Goal: Transaction & Acquisition: Book appointment/travel/reservation

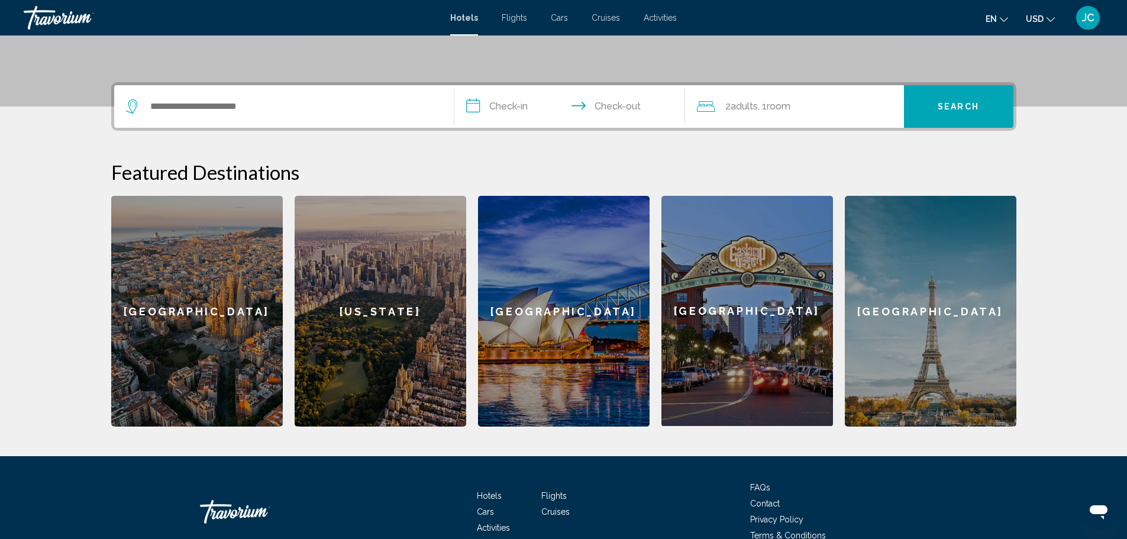
scroll to position [192, 0]
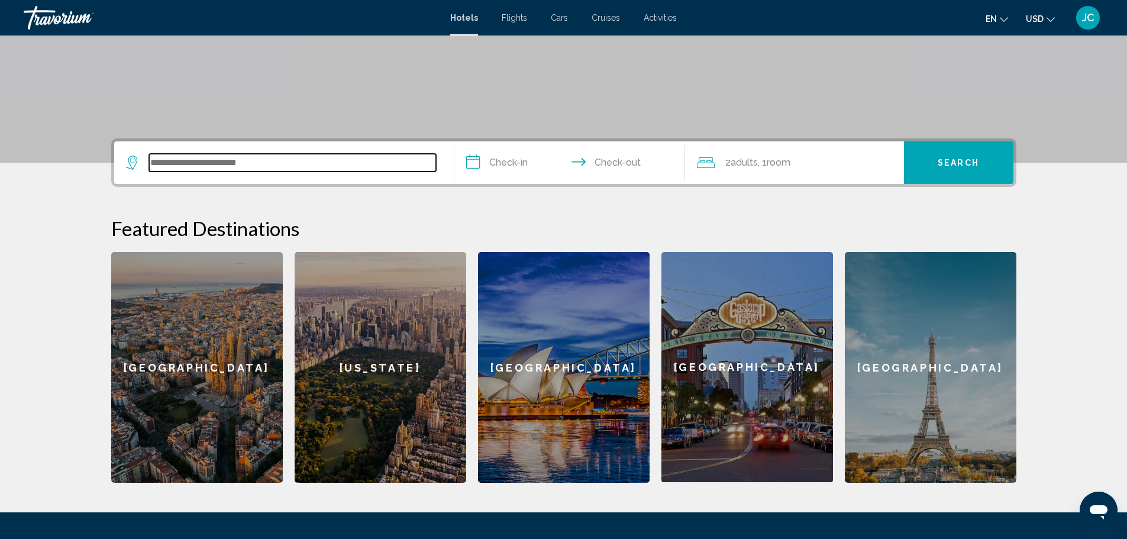
click at [229, 164] on input "Search widget" at bounding box center [292, 163] width 287 height 18
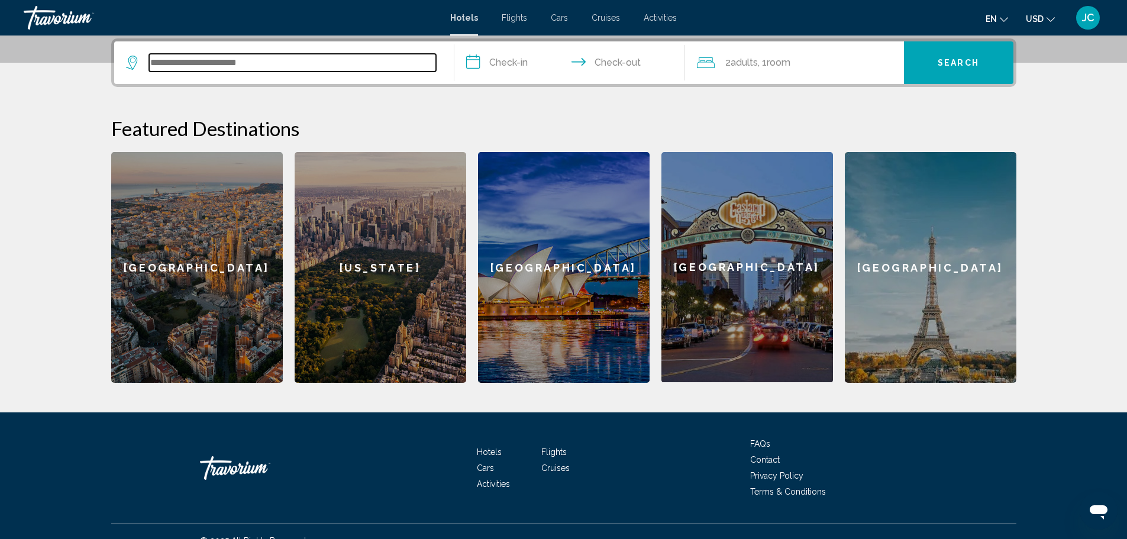
scroll to position [0, 0]
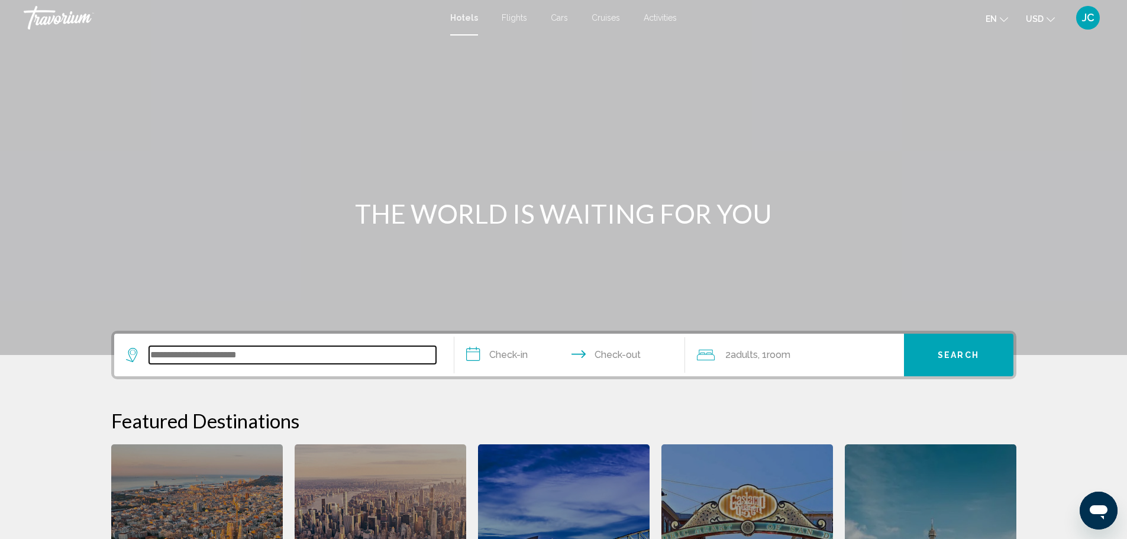
type input "*"
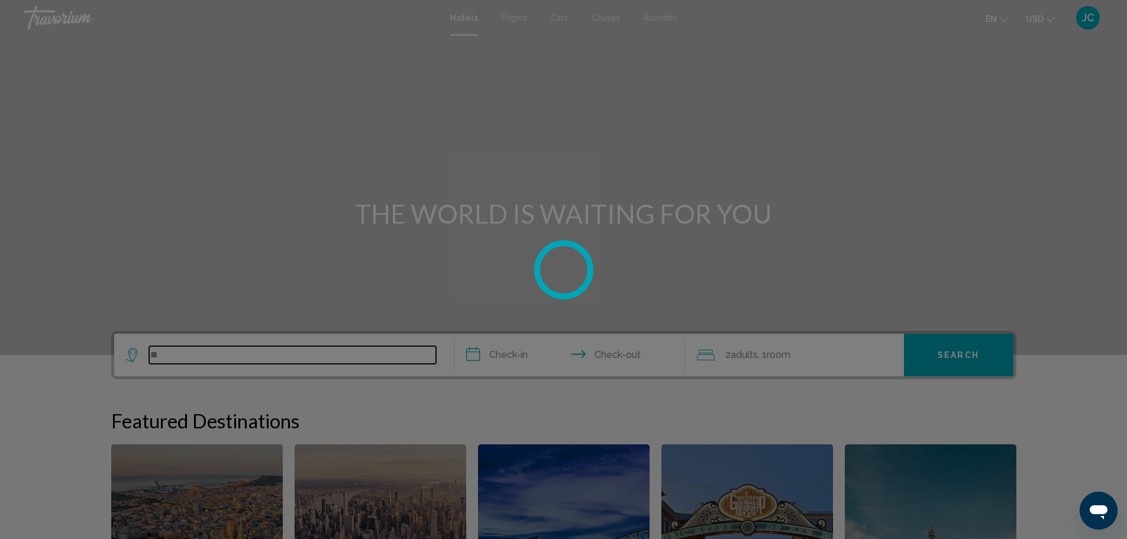
type input "*"
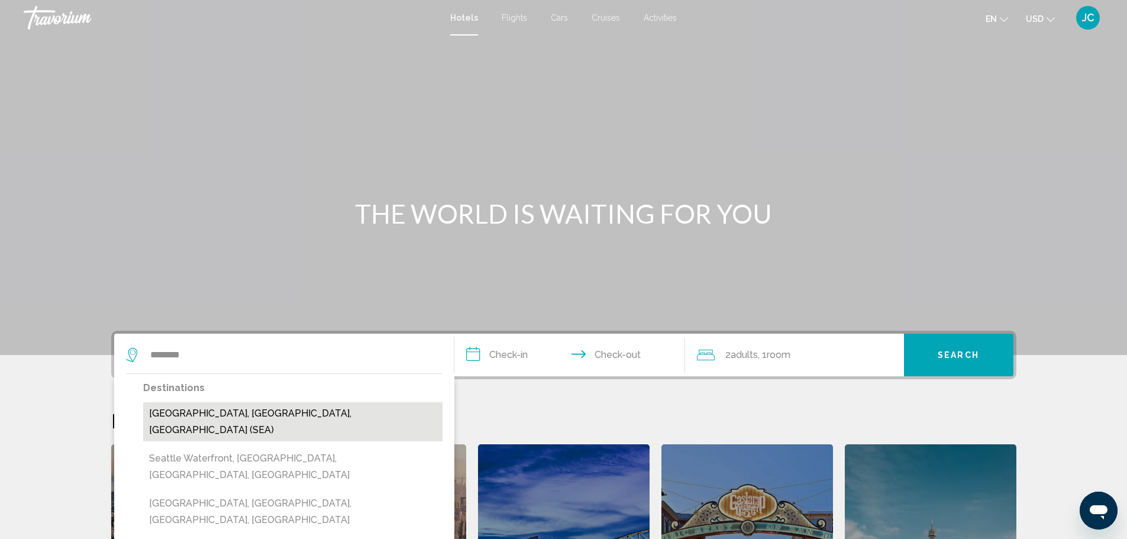
click at [244, 409] on button "[GEOGRAPHIC_DATA], [GEOGRAPHIC_DATA], [GEOGRAPHIC_DATA] (SEA)" at bounding box center [292, 421] width 299 height 39
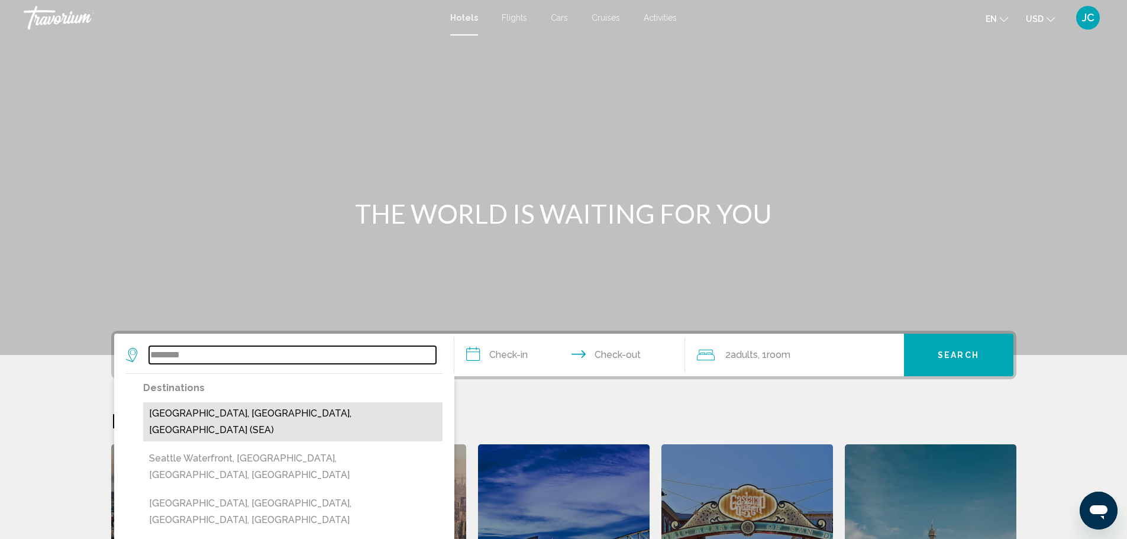
type input "**********"
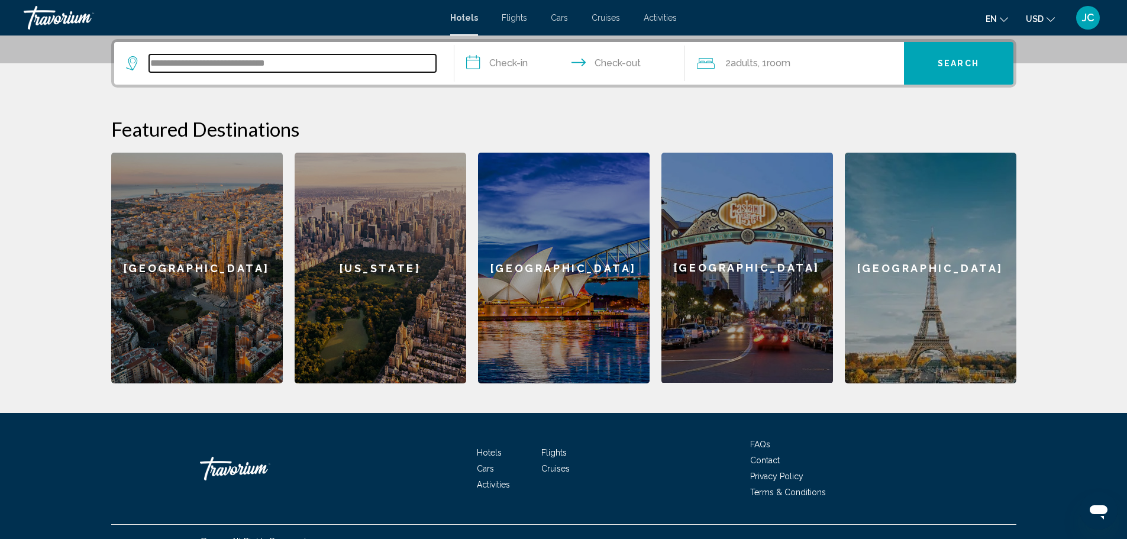
scroll to position [292, 0]
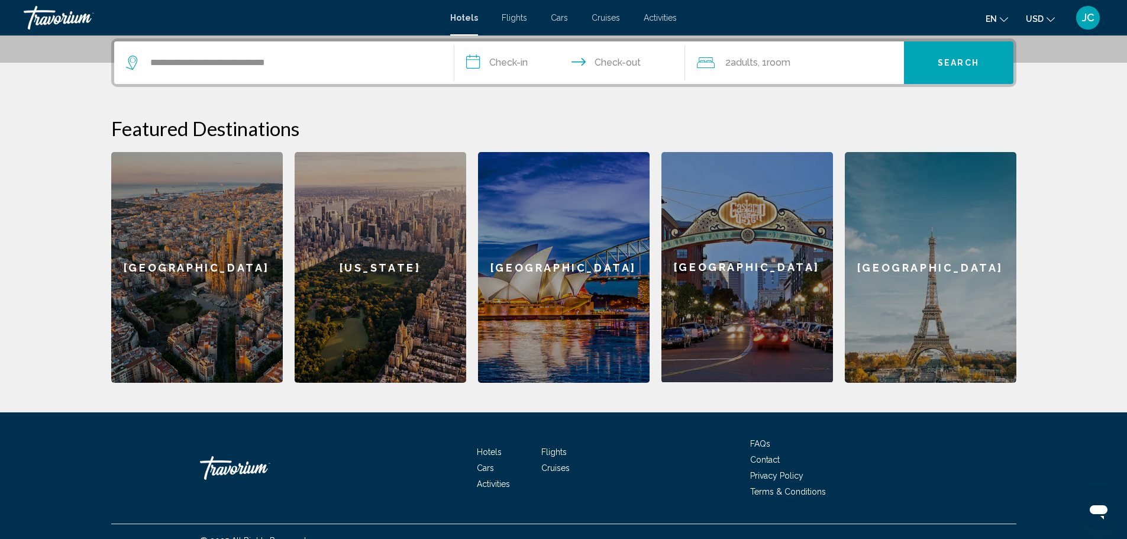
click at [506, 62] on input "**********" at bounding box center [571, 64] width 235 height 46
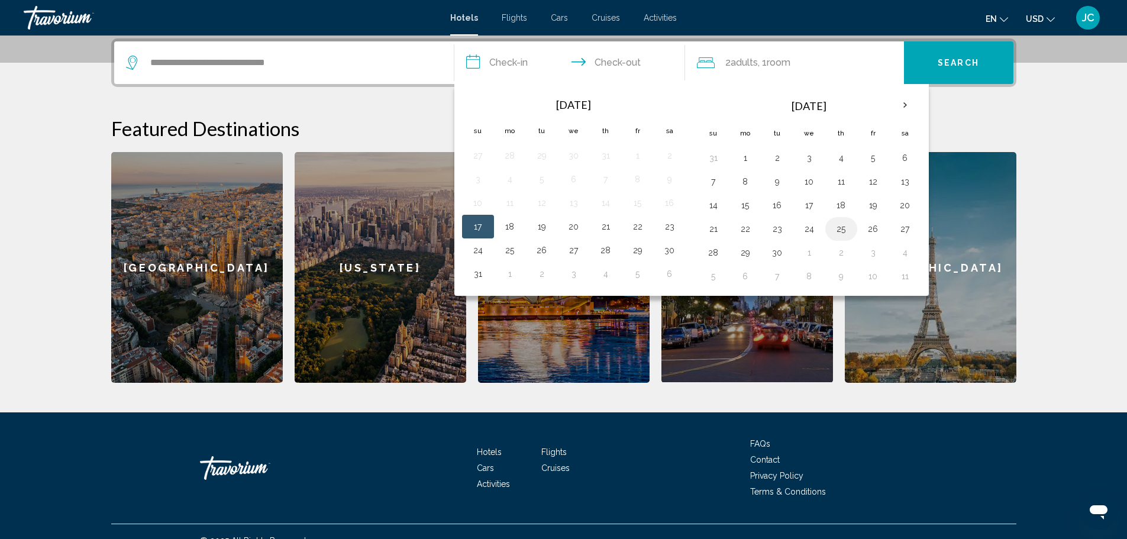
click at [847, 224] on button "25" at bounding box center [840, 229] width 19 height 17
click at [717, 255] on button "28" at bounding box center [713, 252] width 19 height 17
type input "**********"
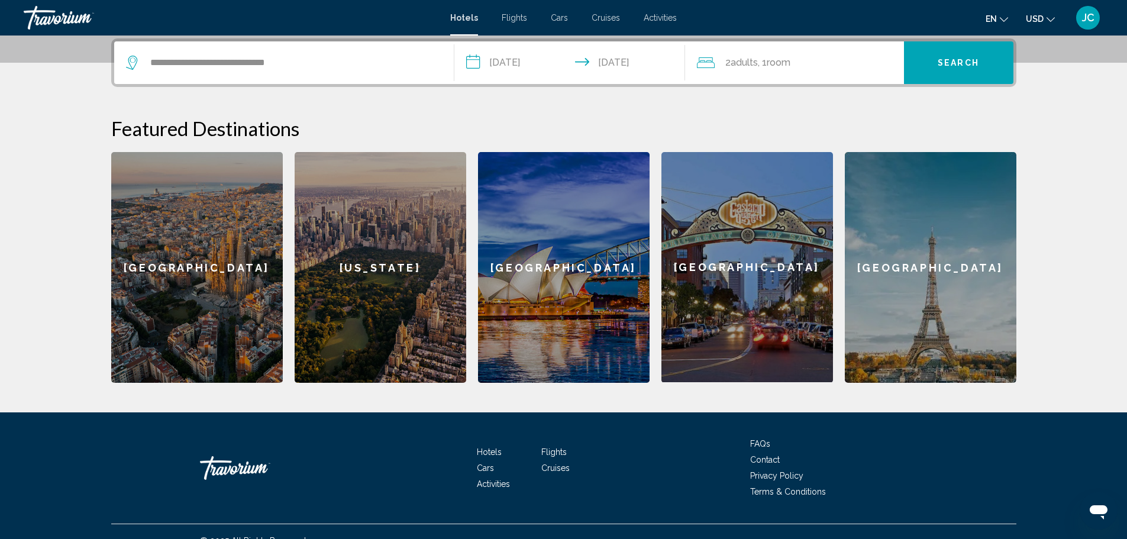
click at [969, 61] on span "Search" at bounding box center [957, 63] width 41 height 9
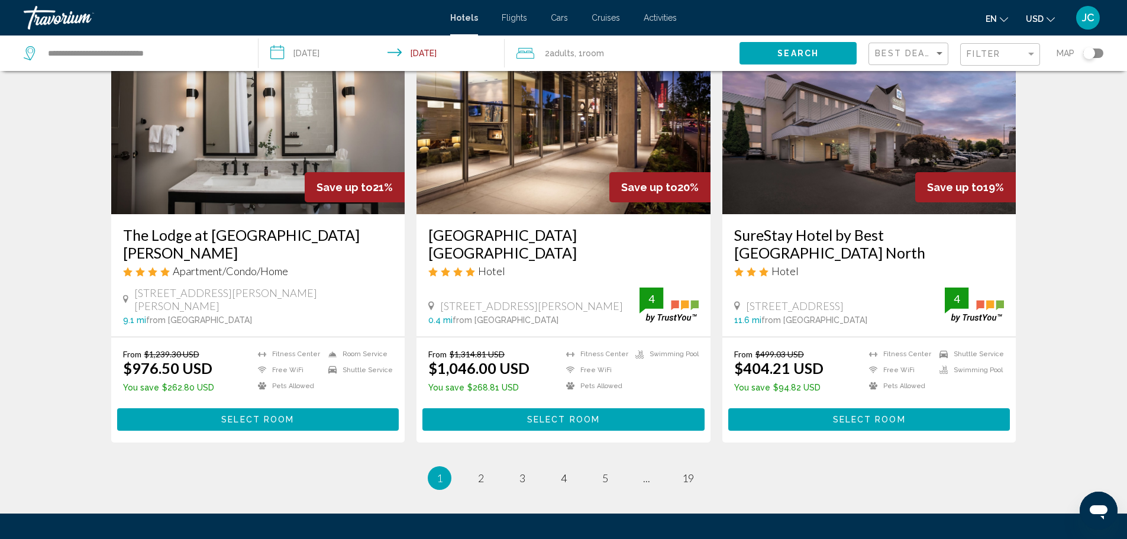
scroll to position [1413, 0]
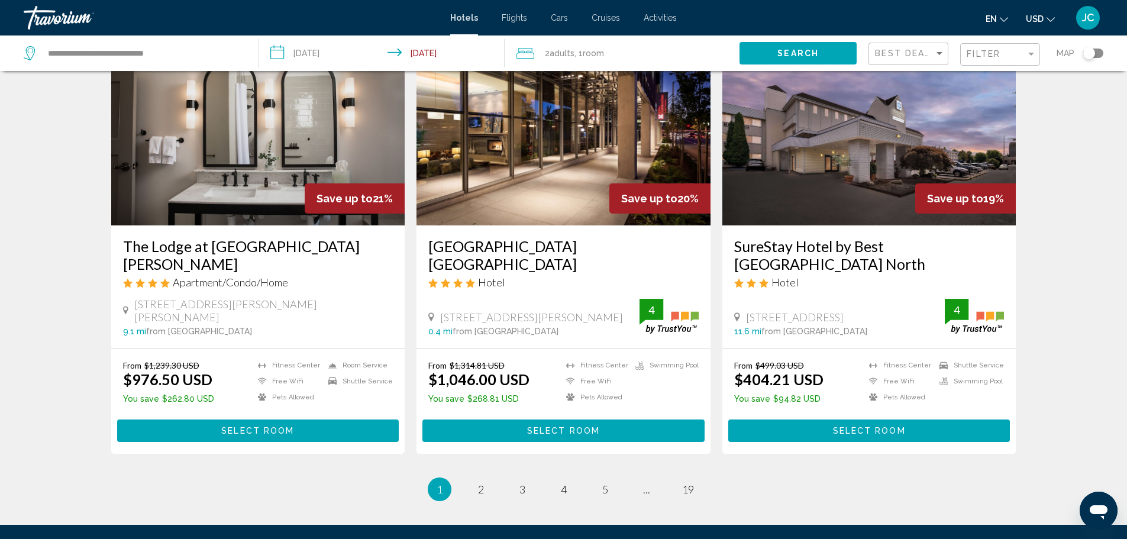
click at [564, 426] on span "Select Room" at bounding box center [563, 430] width 73 height 9
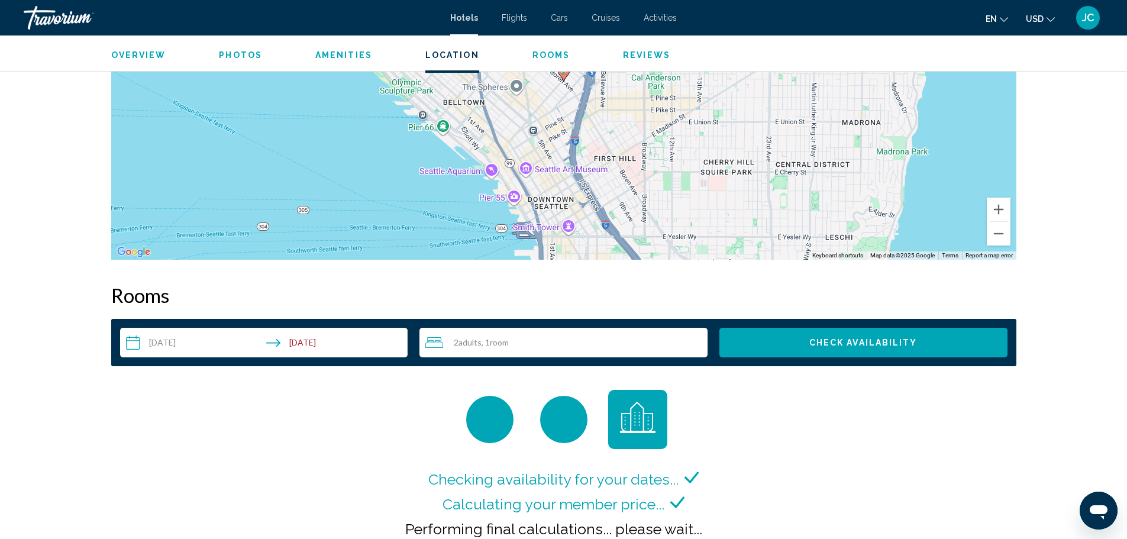
scroll to position [1270, 0]
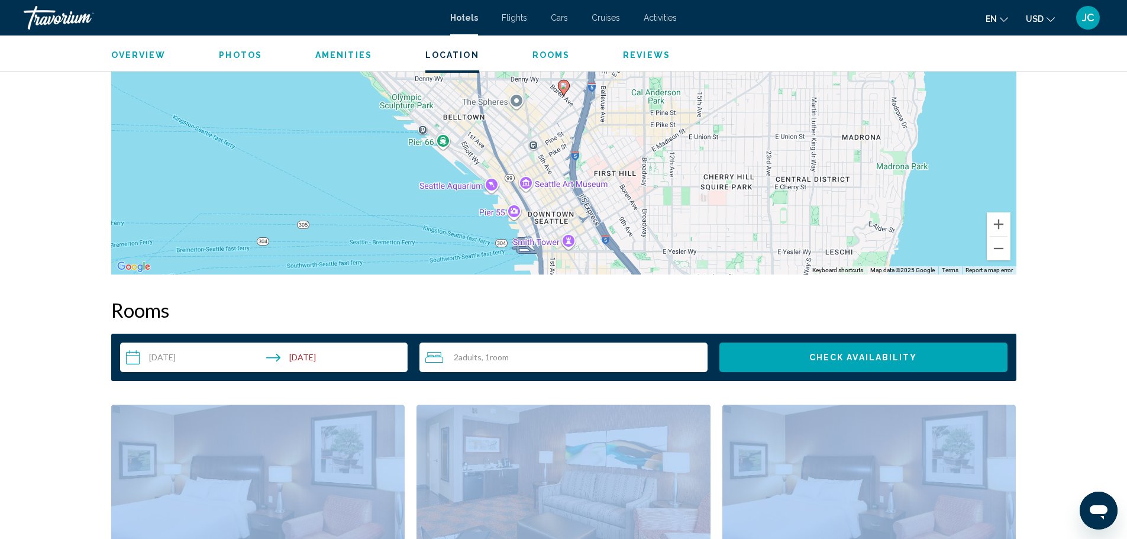
drag, startPoint x: 1110, startPoint y: 444, endPoint x: 1116, endPoint y: 403, distance: 41.8
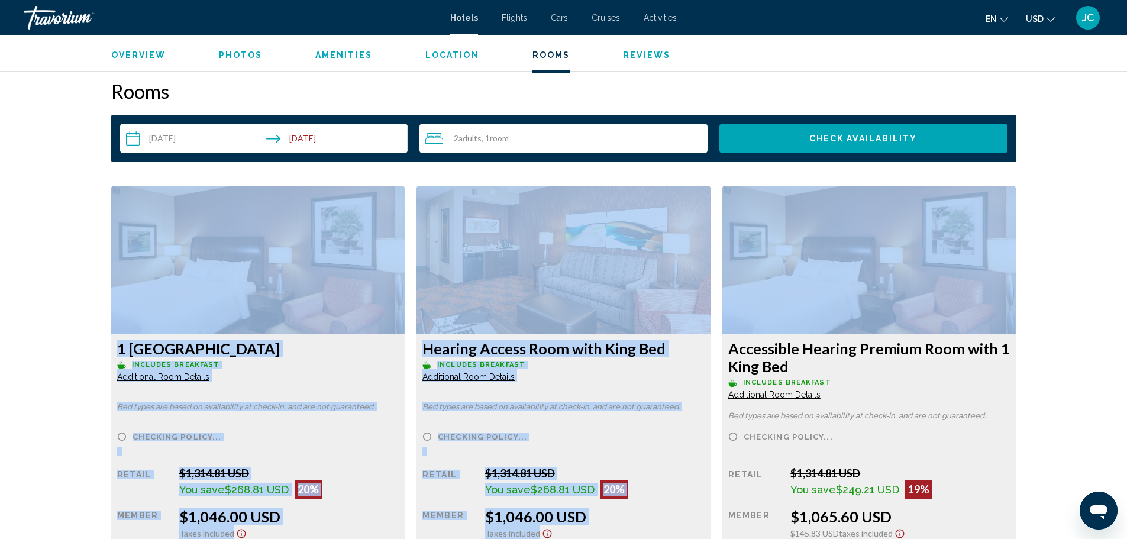
scroll to position [1555, 0]
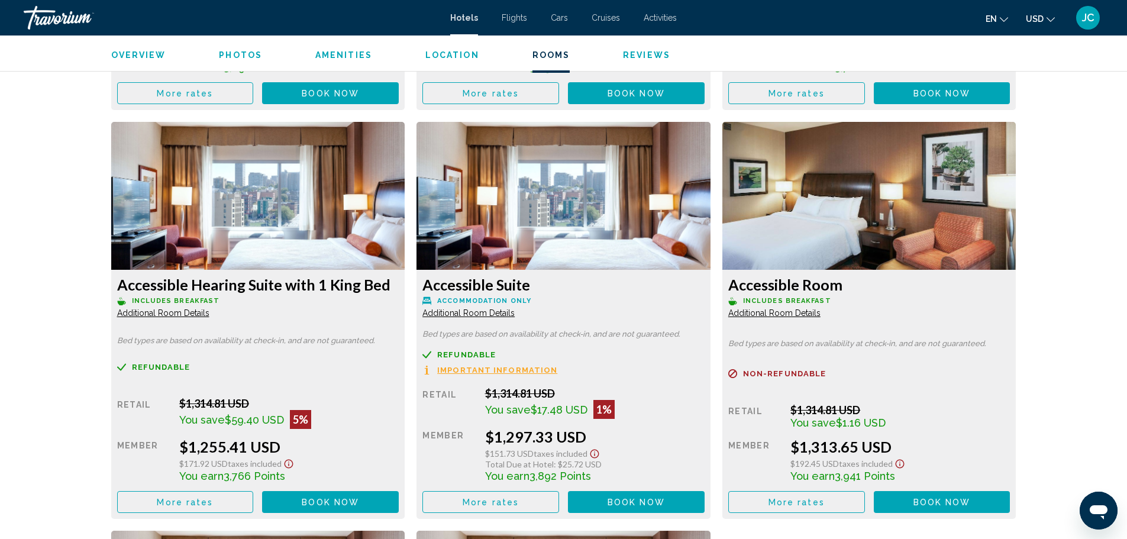
scroll to position [3172, 0]
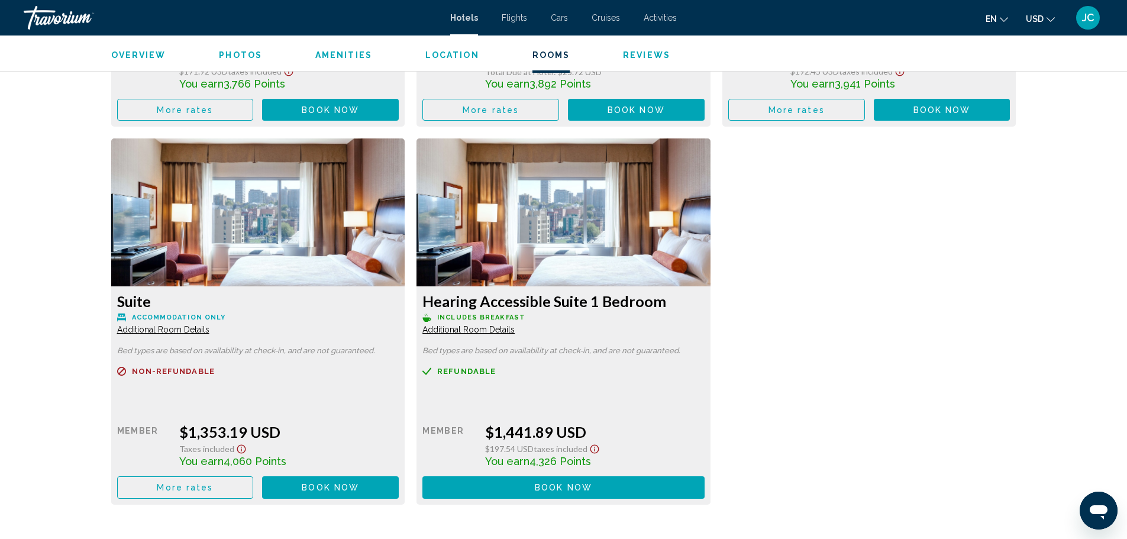
drag, startPoint x: 1132, startPoint y: 218, endPoint x: 1063, endPoint y: 409, distance: 203.4
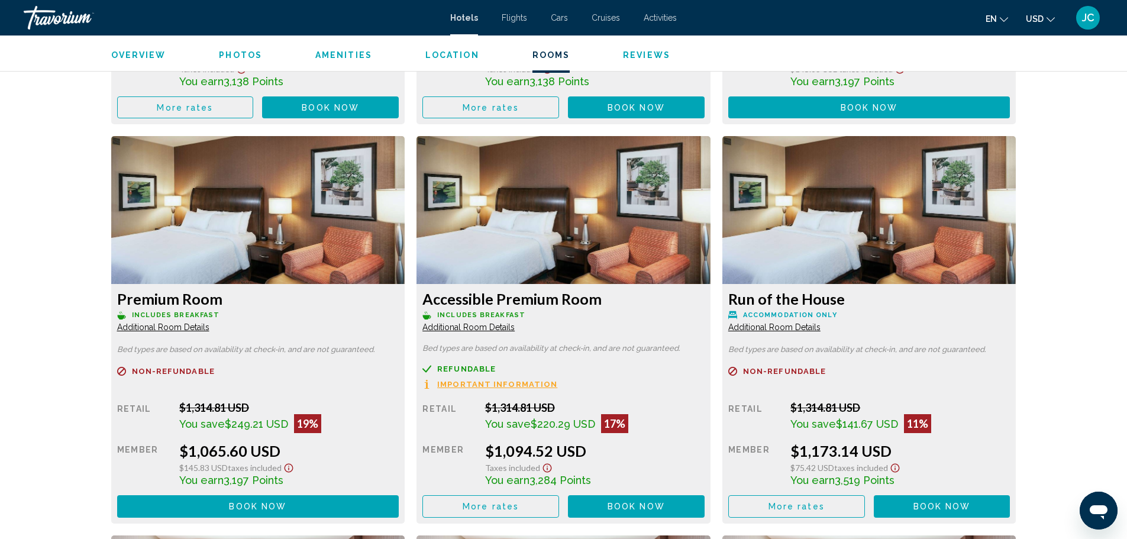
scroll to position [2424, 0]
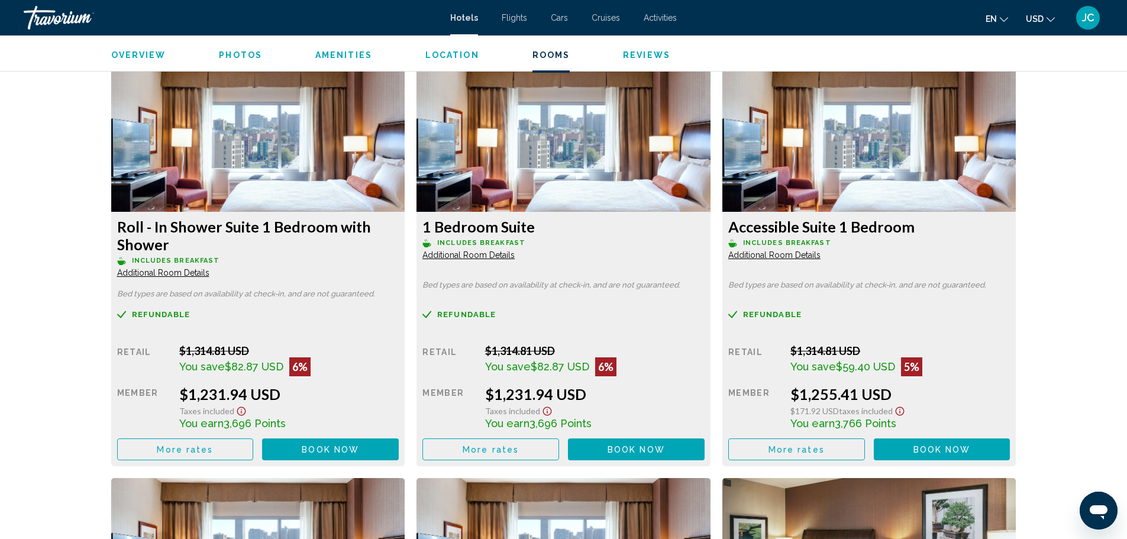
click at [0, 0] on span "Refundable" at bounding box center [0, 0] width 0 height 0
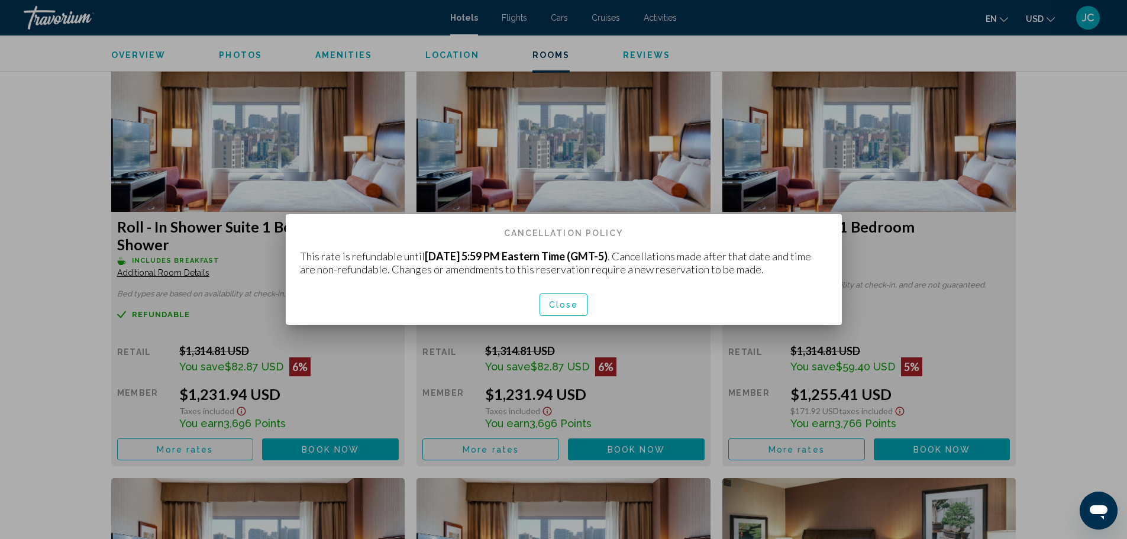
click at [567, 308] on span "Close" at bounding box center [564, 304] width 30 height 9
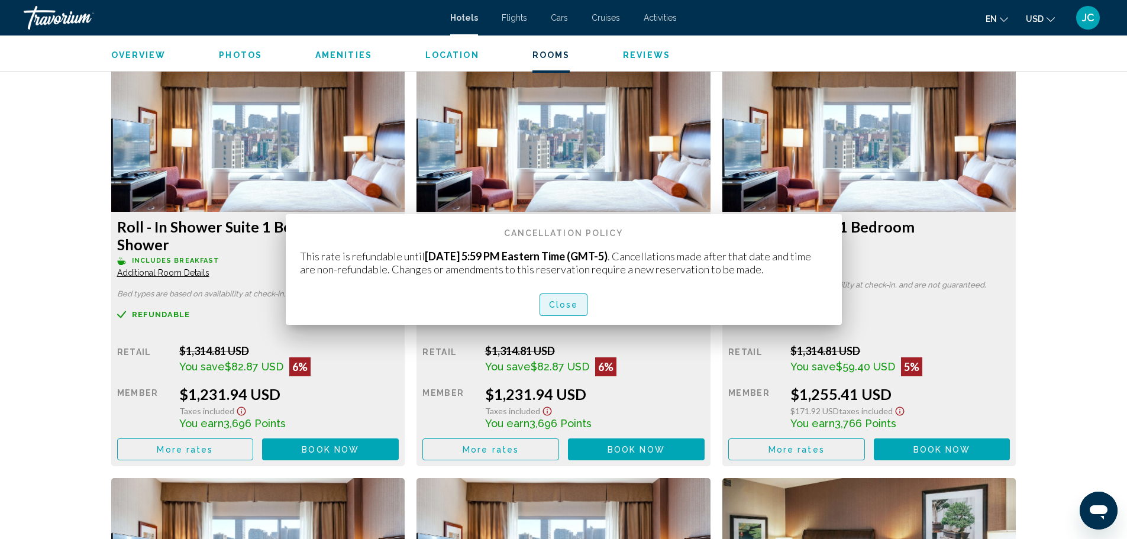
scroll to position [2424, 0]
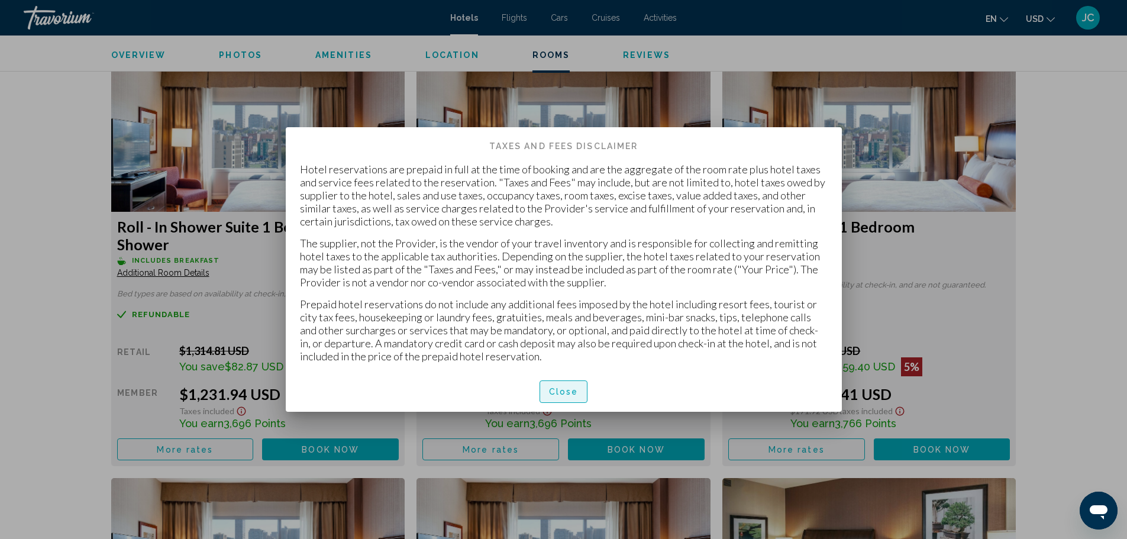
click at [556, 388] on span "Close" at bounding box center [564, 391] width 30 height 9
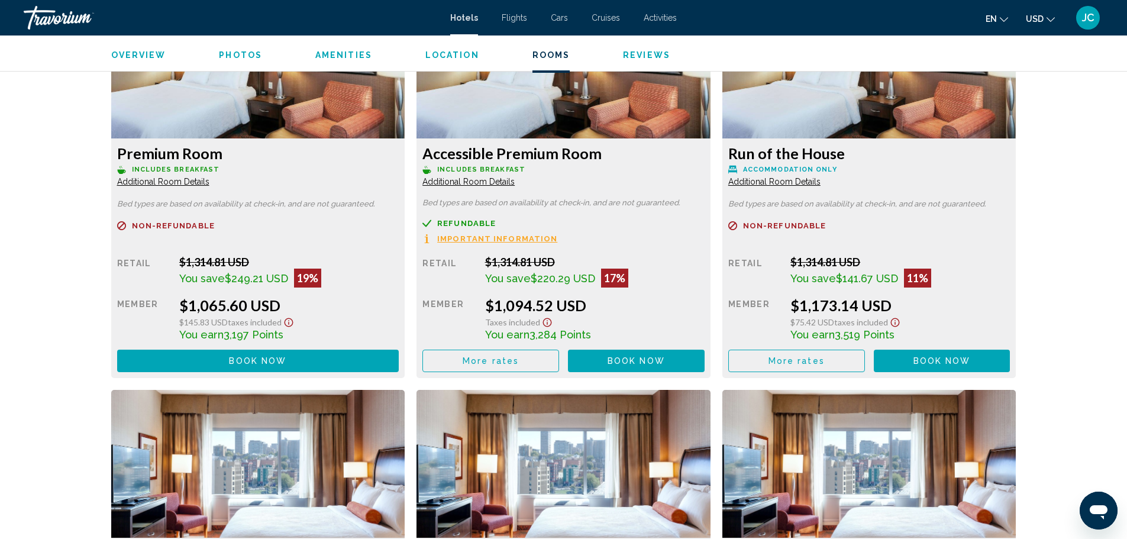
scroll to position [2093, 0]
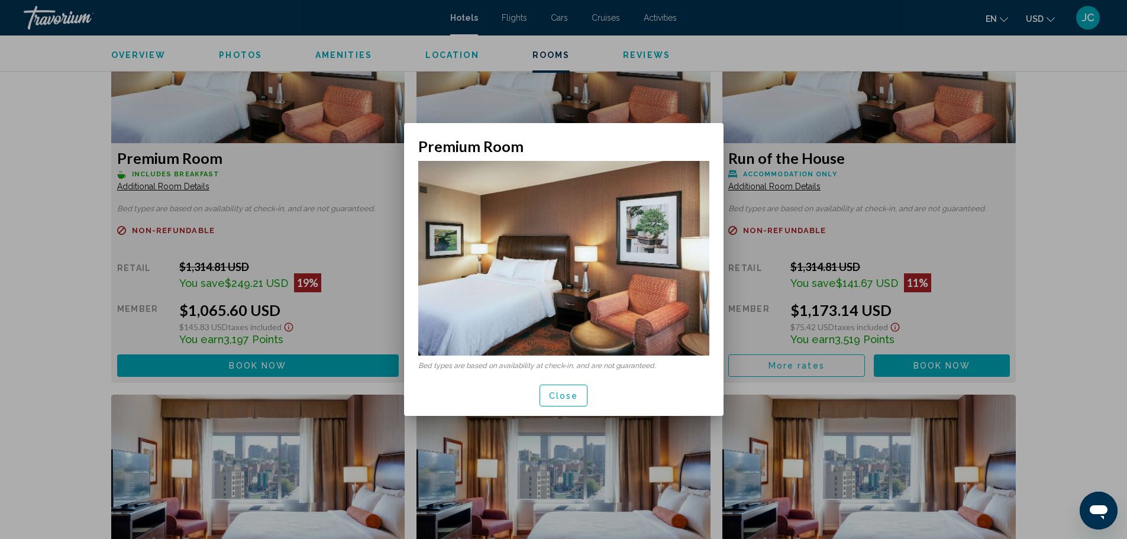
click at [568, 395] on span "Close" at bounding box center [564, 395] width 30 height 9
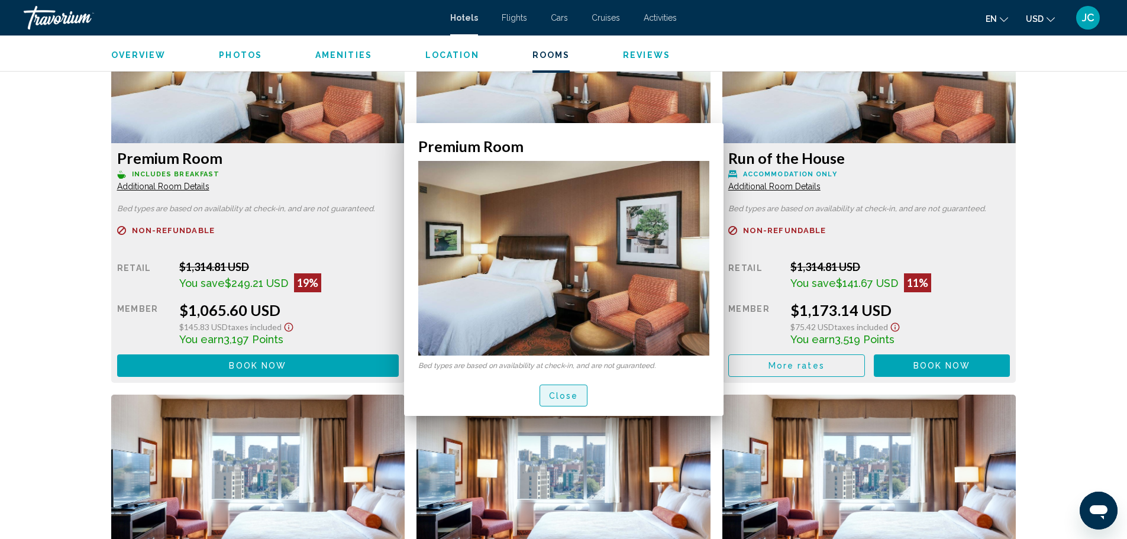
scroll to position [2093, 0]
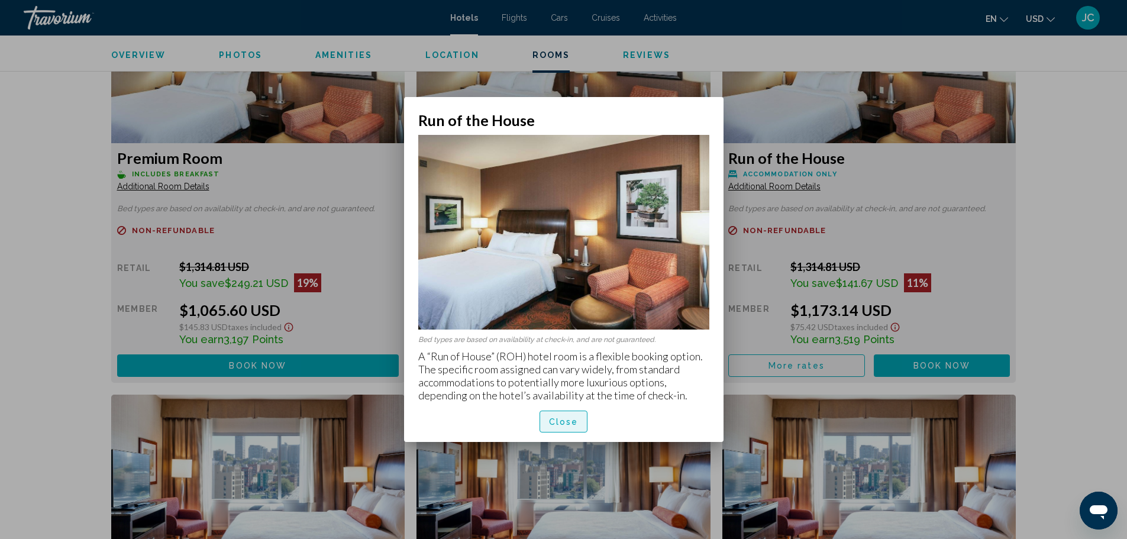
click at [558, 415] on button "Close" at bounding box center [563, 421] width 48 height 22
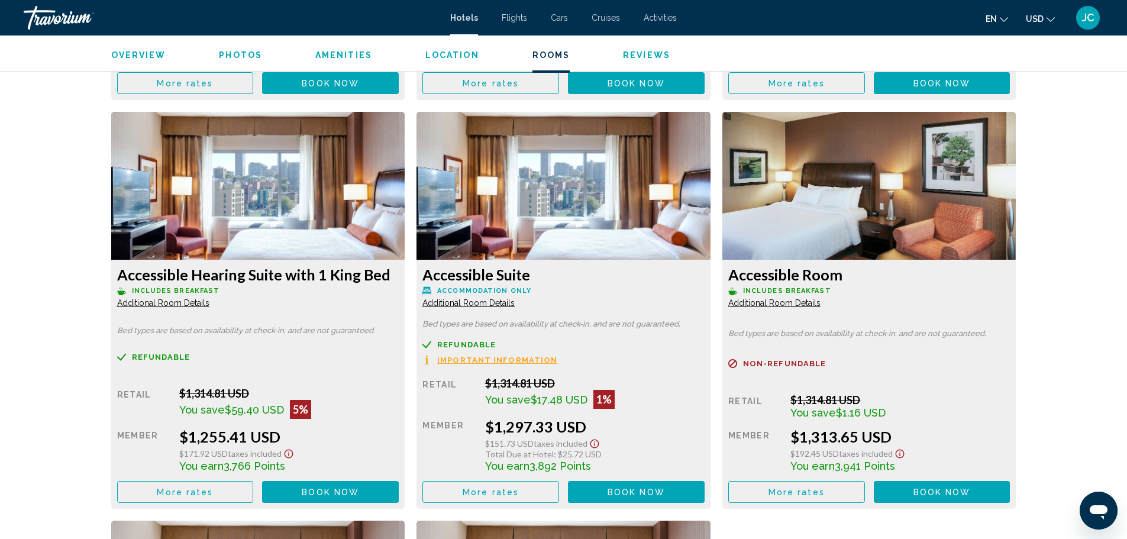
scroll to position [2912, 0]
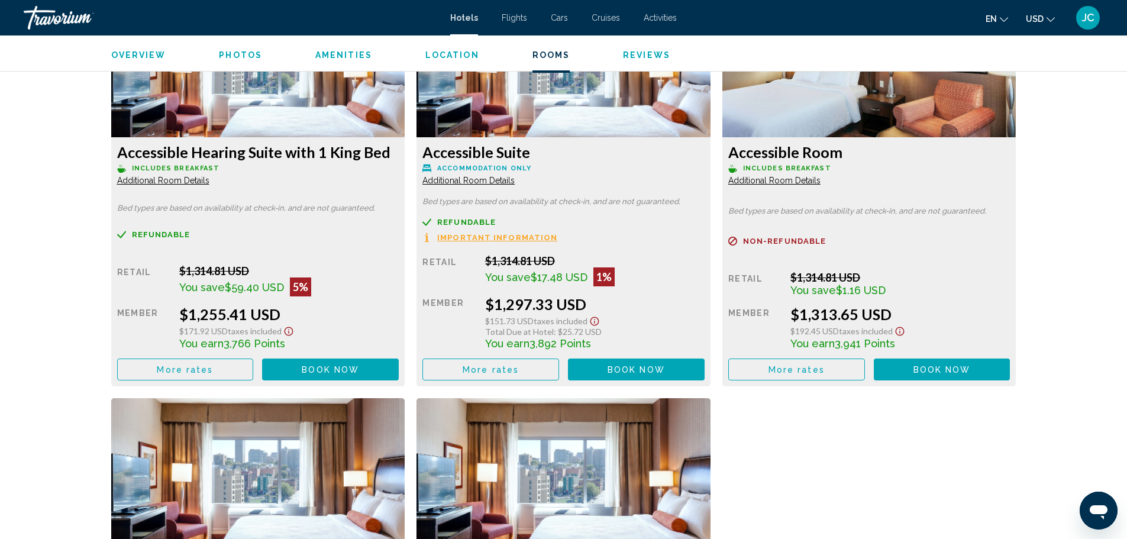
drag, startPoint x: 482, startPoint y: 331, endPoint x: 605, endPoint y: 335, distance: 123.1
click at [605, 335] on div "Total Due at Hotel : $25.72 USD" at bounding box center [594, 331] width 219 height 10
drag, startPoint x: 597, startPoint y: 331, endPoint x: 547, endPoint y: 328, distance: 49.7
click at [548, 328] on div "Total Due at Hotel : $25.72 USD" at bounding box center [594, 331] width 219 height 10
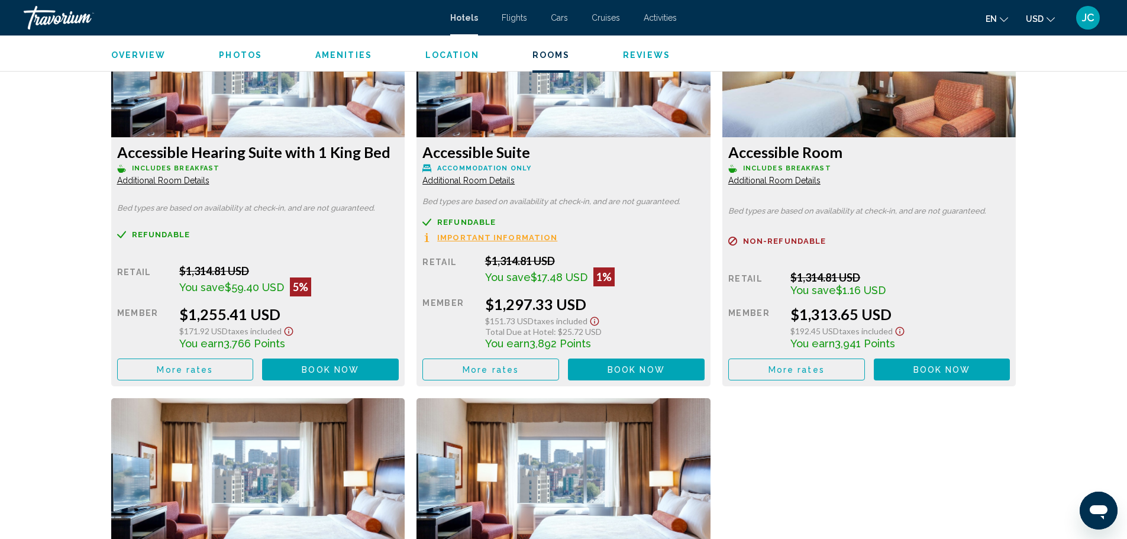
drag, startPoint x: 491, startPoint y: 331, endPoint x: 590, endPoint y: 334, distance: 99.4
click at [590, 334] on div "Total Due at Hotel : $25.72 USD" at bounding box center [594, 331] width 219 height 10
click at [598, 332] on div "Total Due at Hotel : $25.72 USD" at bounding box center [594, 331] width 219 height 10
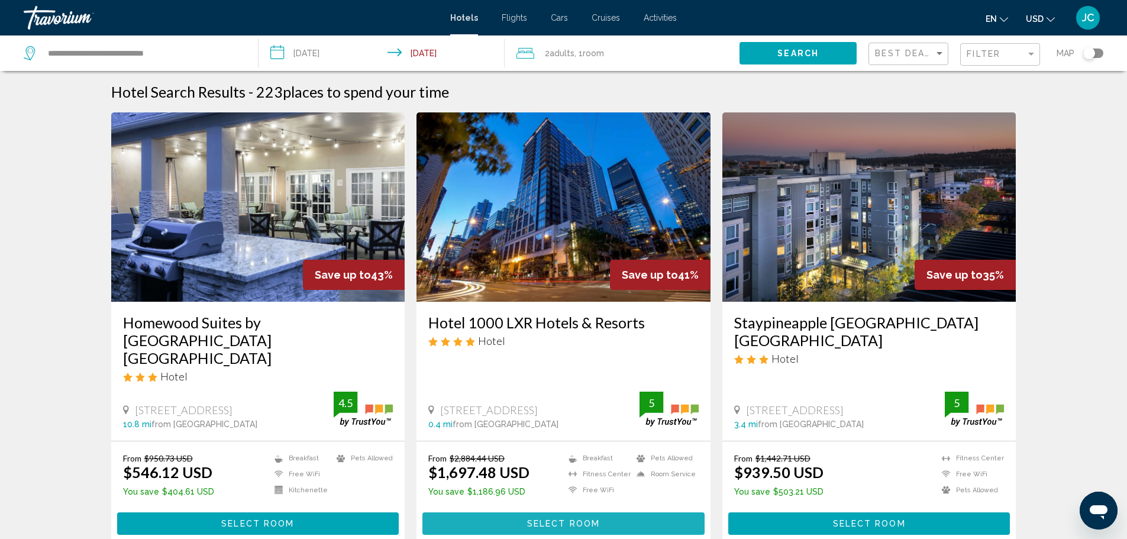
click at [559, 519] on span "Select Room" at bounding box center [563, 523] width 73 height 9
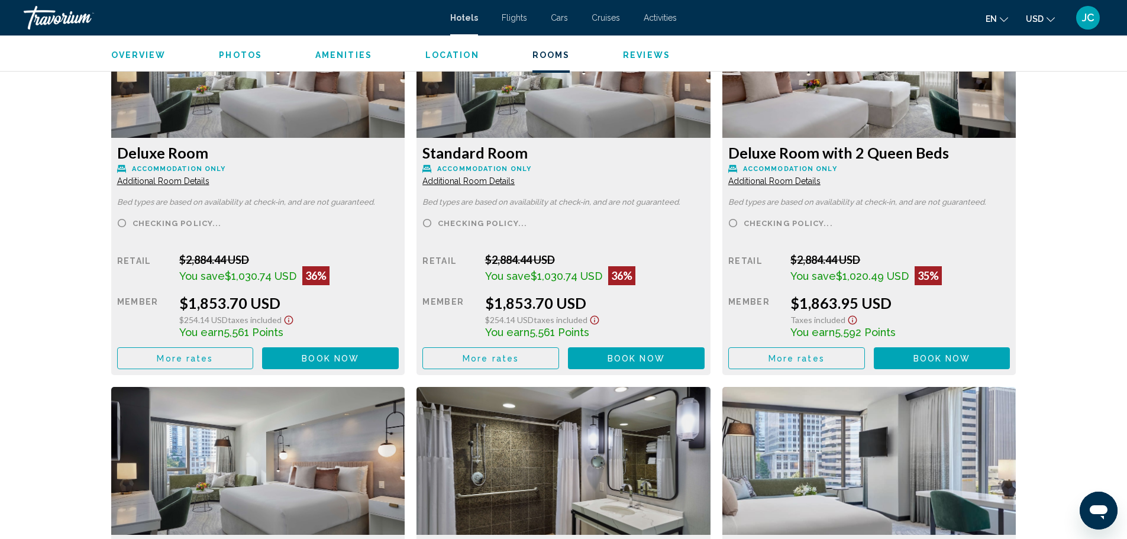
scroll to position [2987, 0]
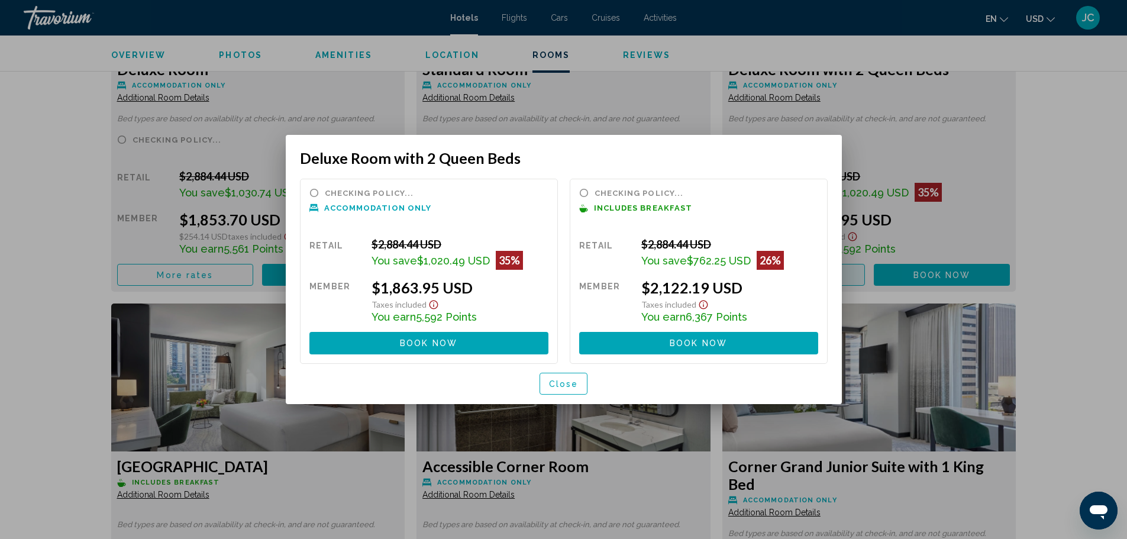
scroll to position [0, 0]
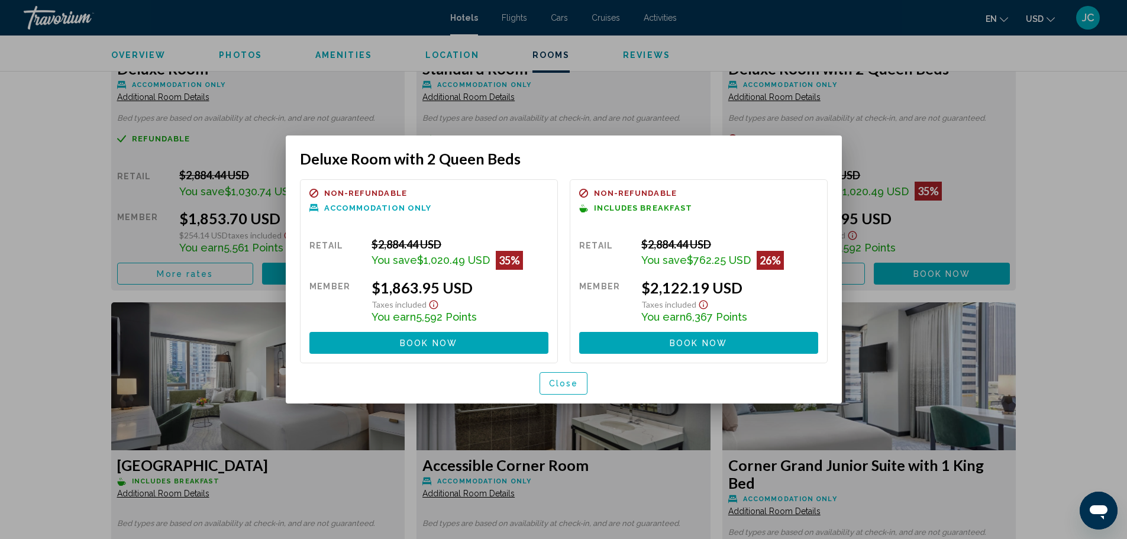
click at [558, 384] on span "Close" at bounding box center [564, 383] width 30 height 9
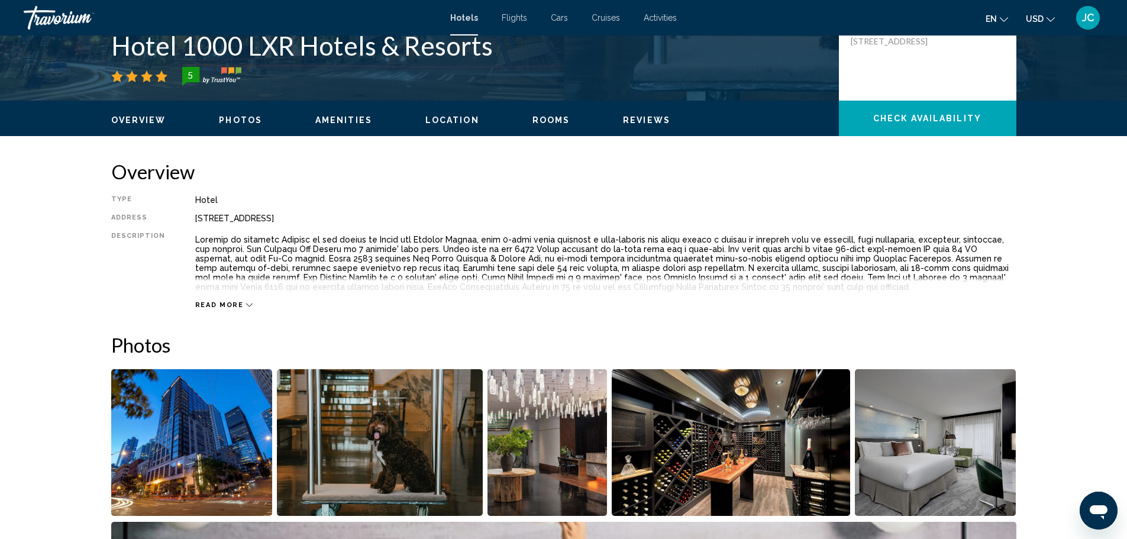
scroll to position [257, 0]
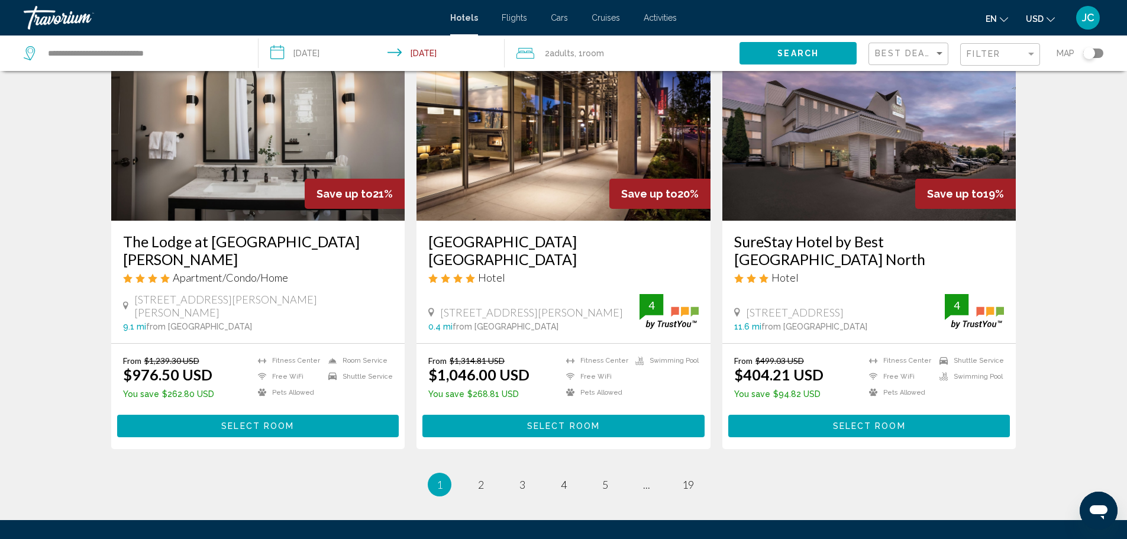
scroll to position [1442, 0]
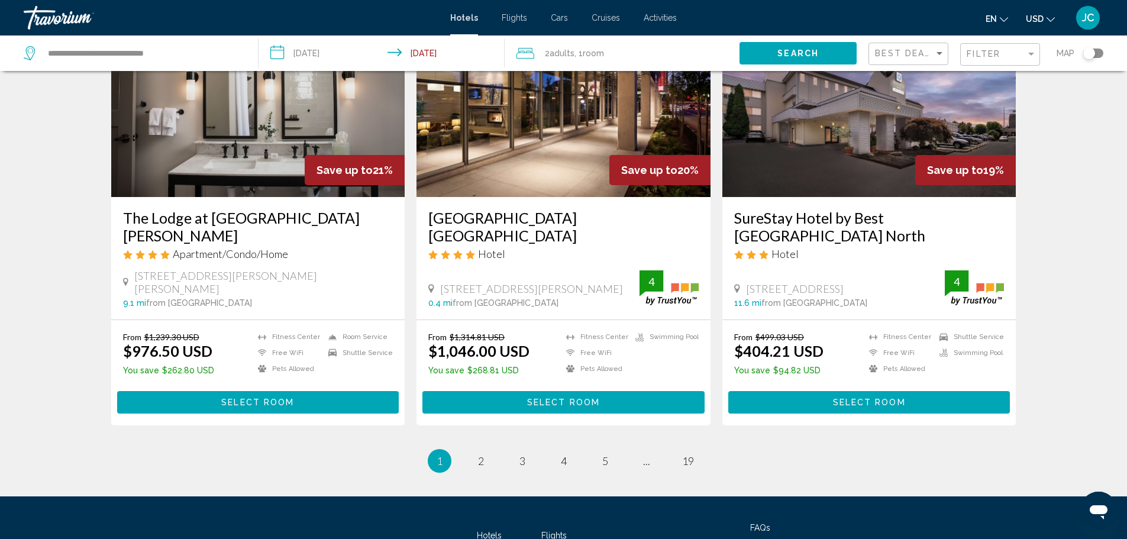
click at [846, 398] on span "Select Room" at bounding box center [869, 402] width 73 height 9
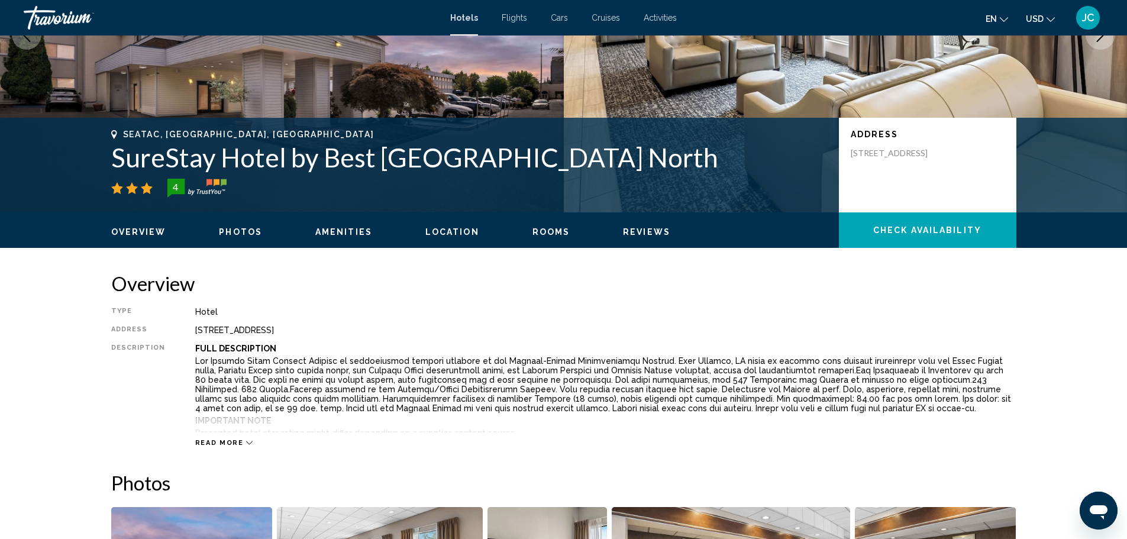
scroll to position [448, 0]
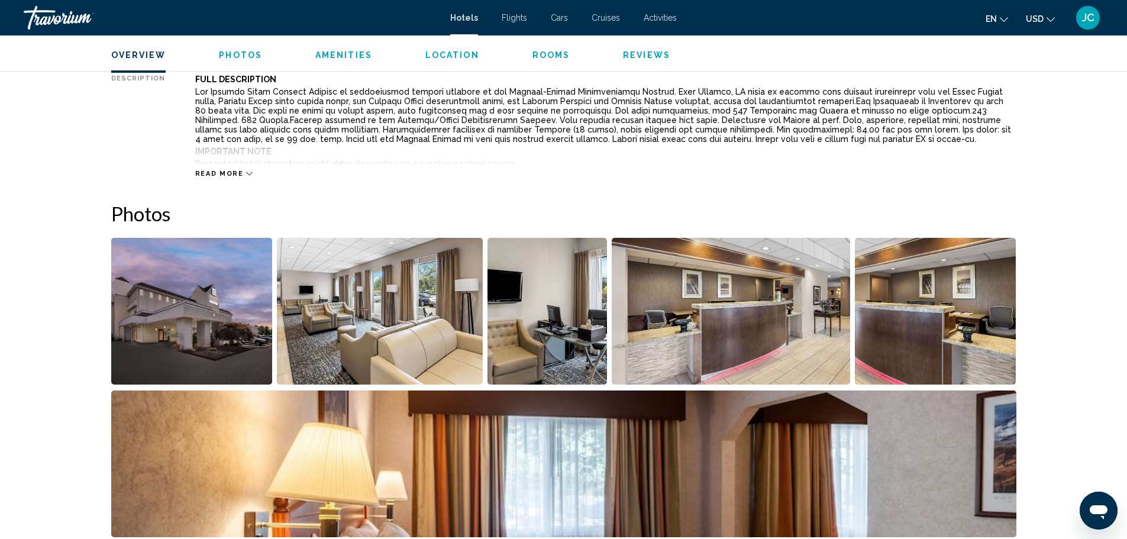
drag, startPoint x: 1109, startPoint y: 355, endPoint x: 1114, endPoint y: 413, distance: 58.1
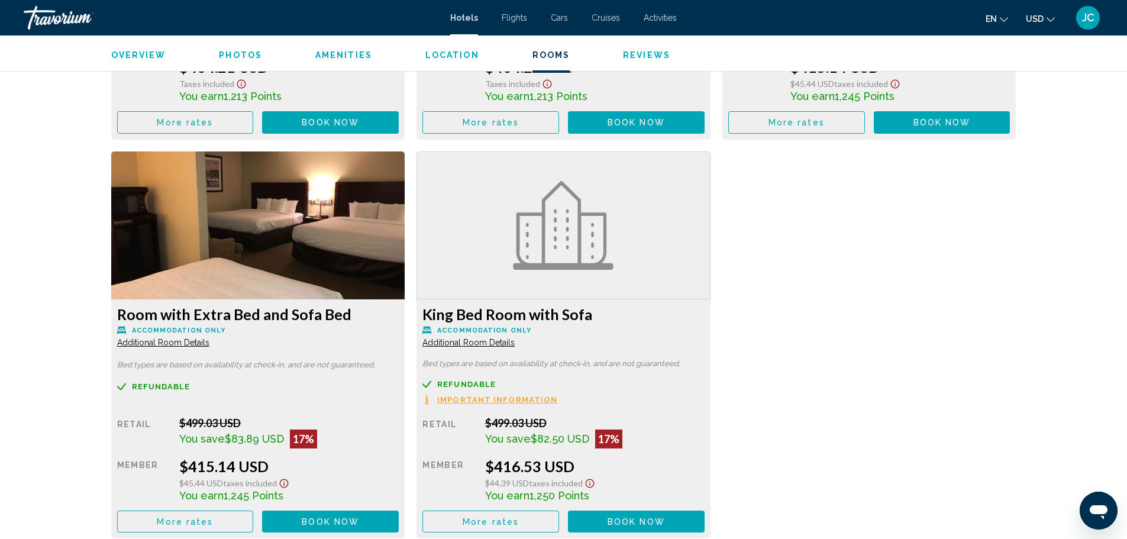
scroll to position [2382, 0]
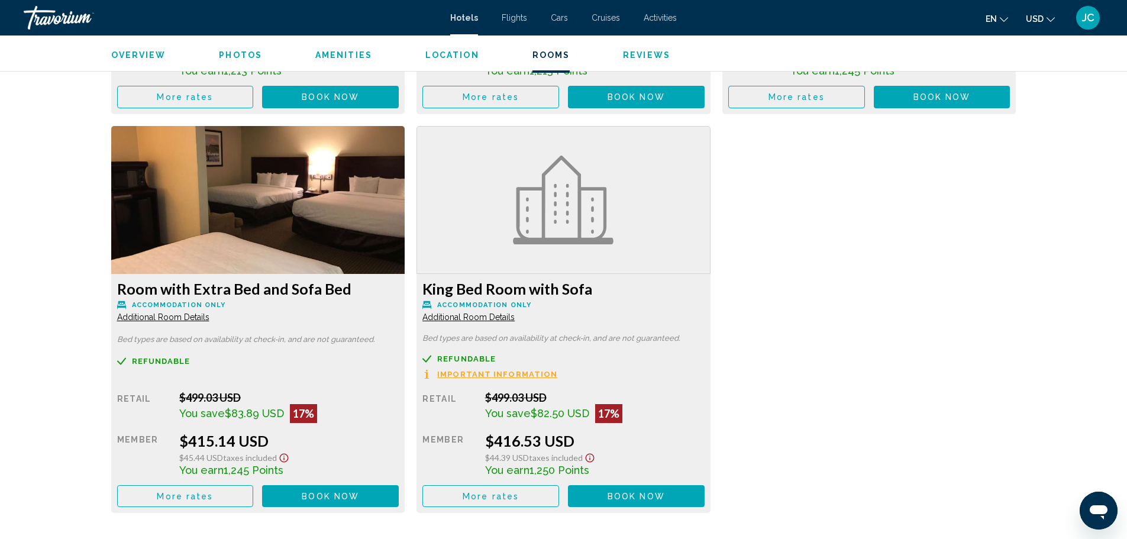
drag, startPoint x: 1109, startPoint y: 378, endPoint x: 1115, endPoint y: 411, distance: 33.0
